Goal: Task Accomplishment & Management: Manage account settings

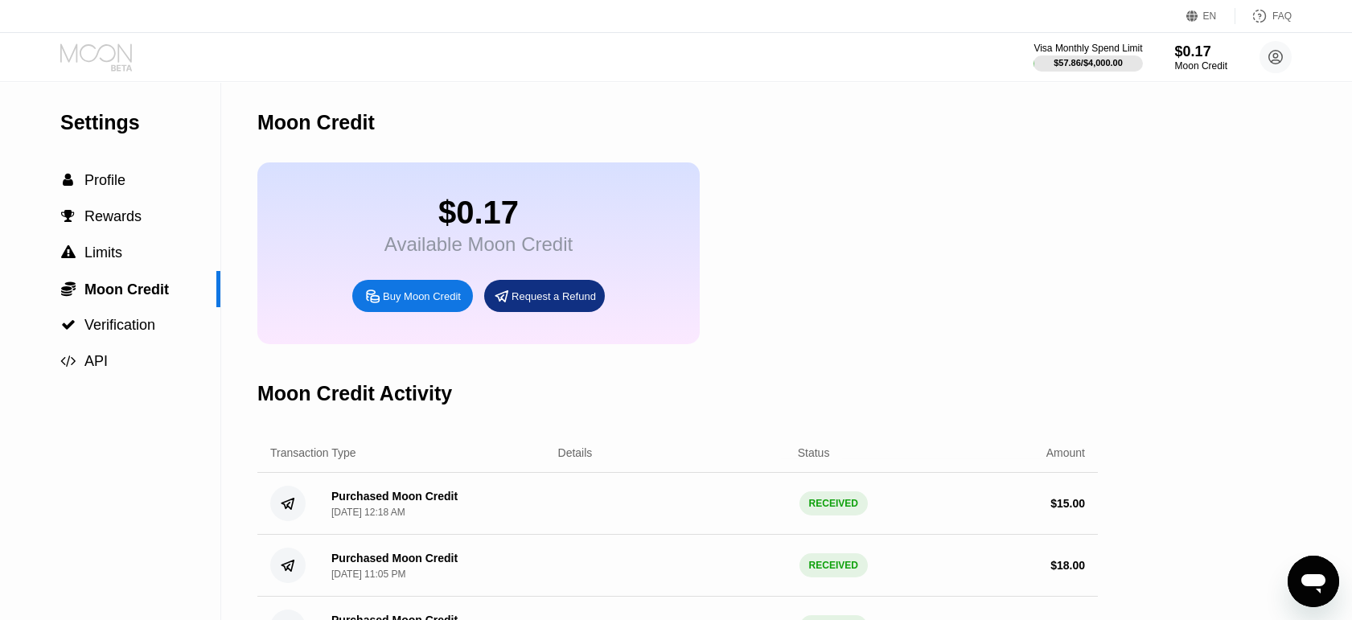
click at [109, 55] on icon at bounding box center [97, 57] width 75 height 28
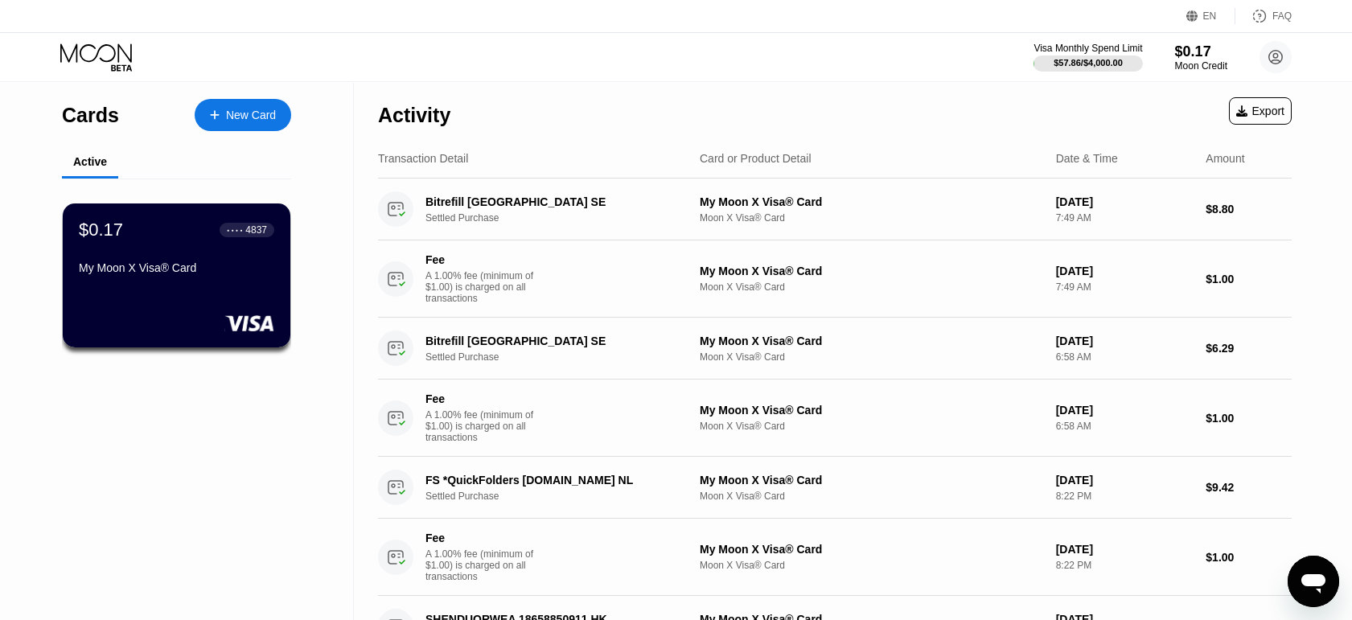
click at [247, 117] on div "New Card" at bounding box center [251, 116] width 50 height 14
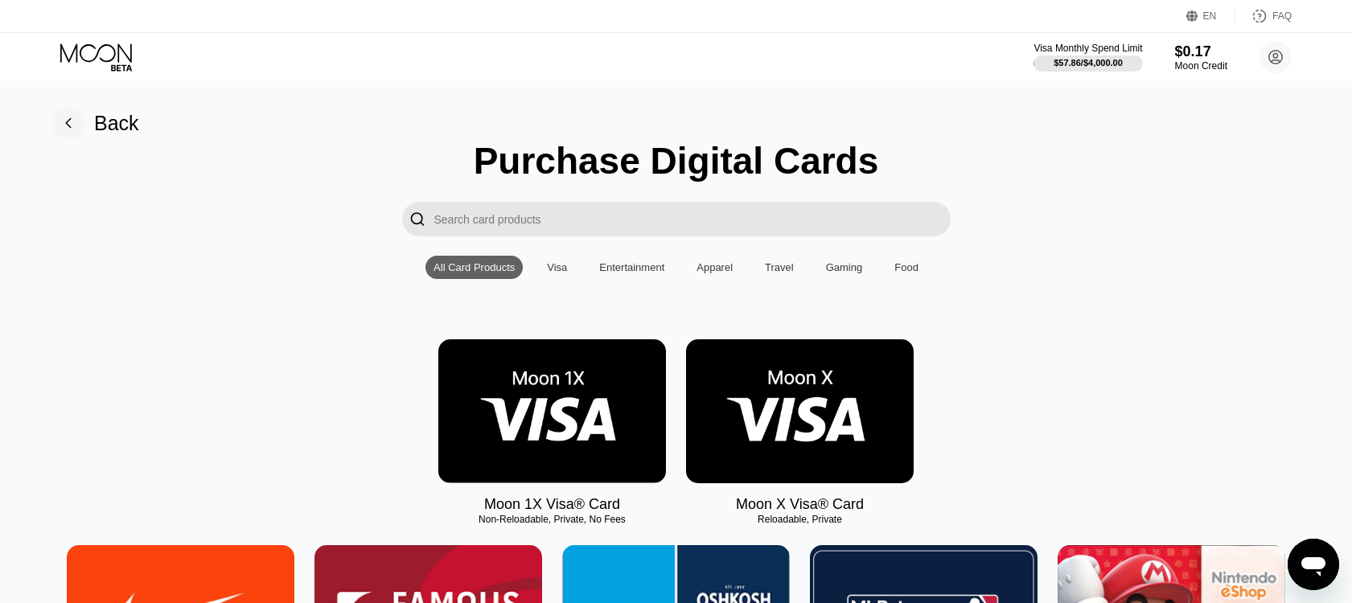
click at [68, 129] on rect at bounding box center [68, 123] width 32 height 32
